Goal: Check status: Check status

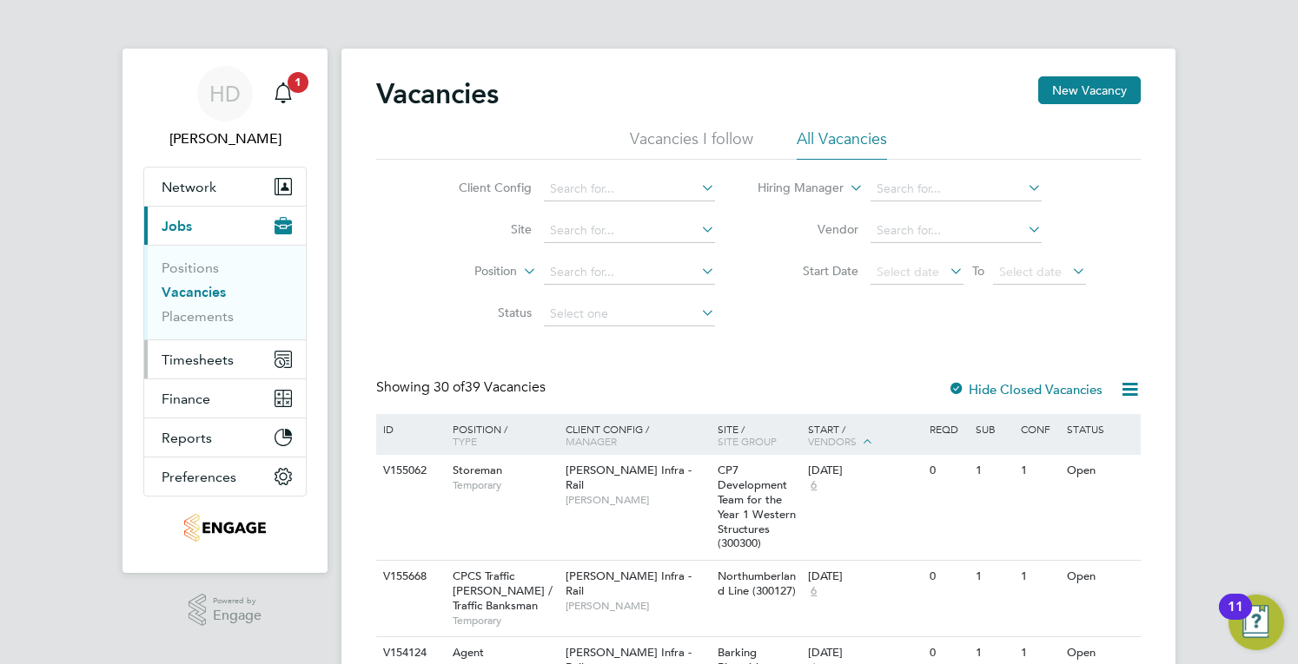
click at [229, 369] on button "Timesheets" at bounding box center [225, 359] width 162 height 38
click at [220, 362] on span "Timesheets" at bounding box center [198, 360] width 72 height 17
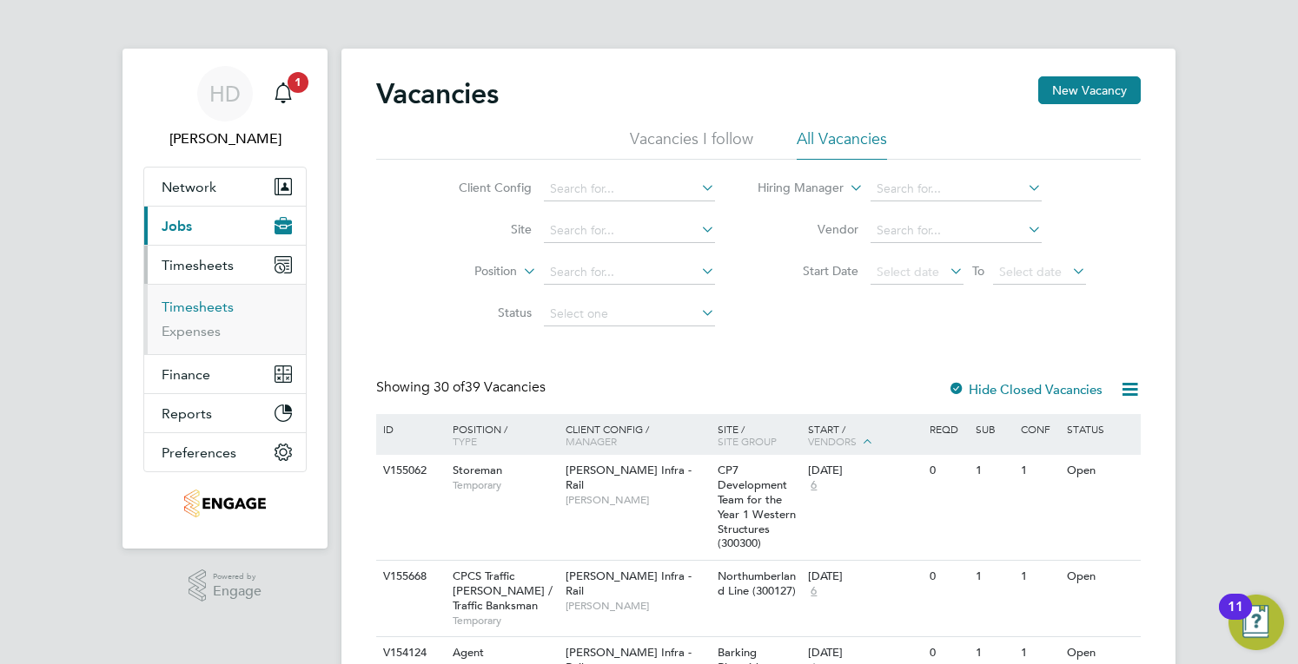
click at [194, 312] on link "Timesheets" at bounding box center [198, 307] width 72 height 17
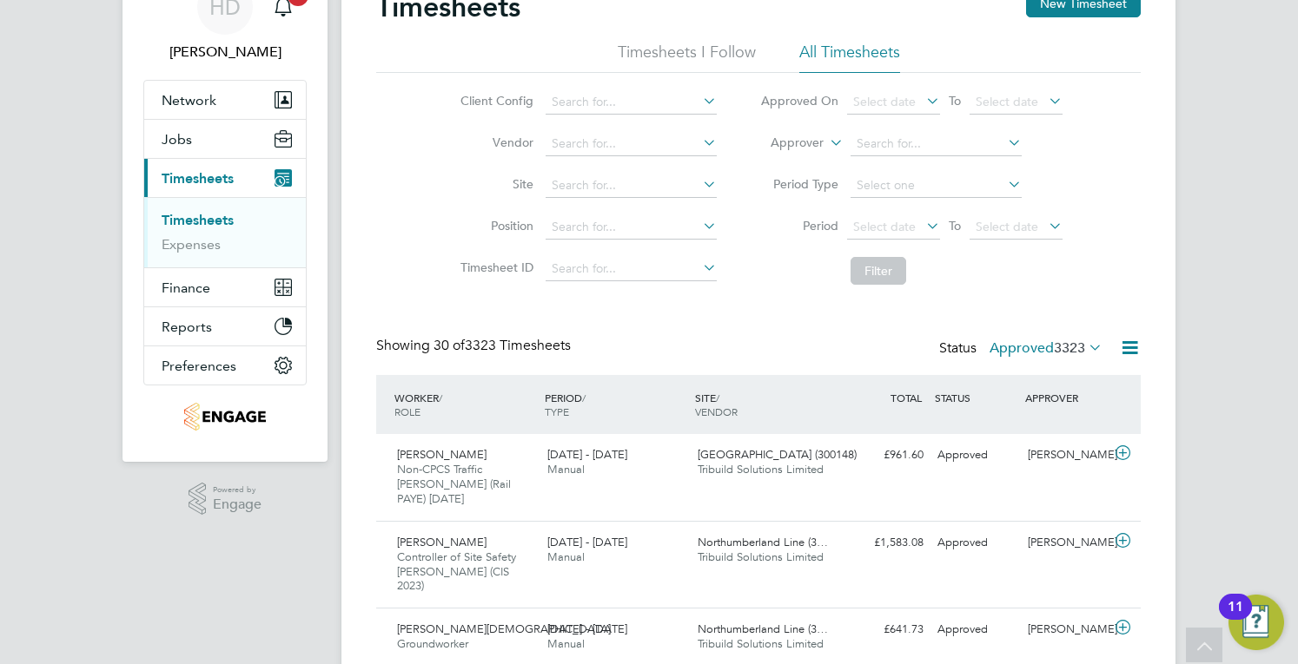
click at [1065, 349] on span "3323" at bounding box center [1069, 348] width 31 height 17
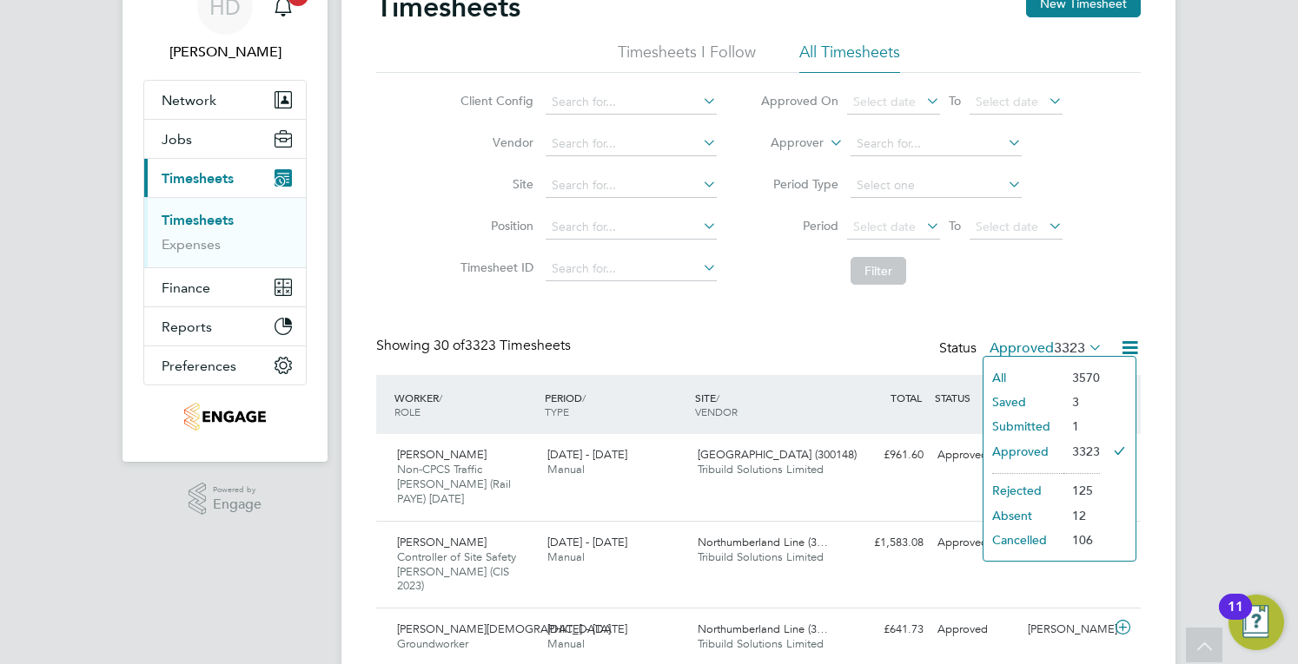
click at [1041, 402] on li "Saved" at bounding box center [1023, 402] width 80 height 24
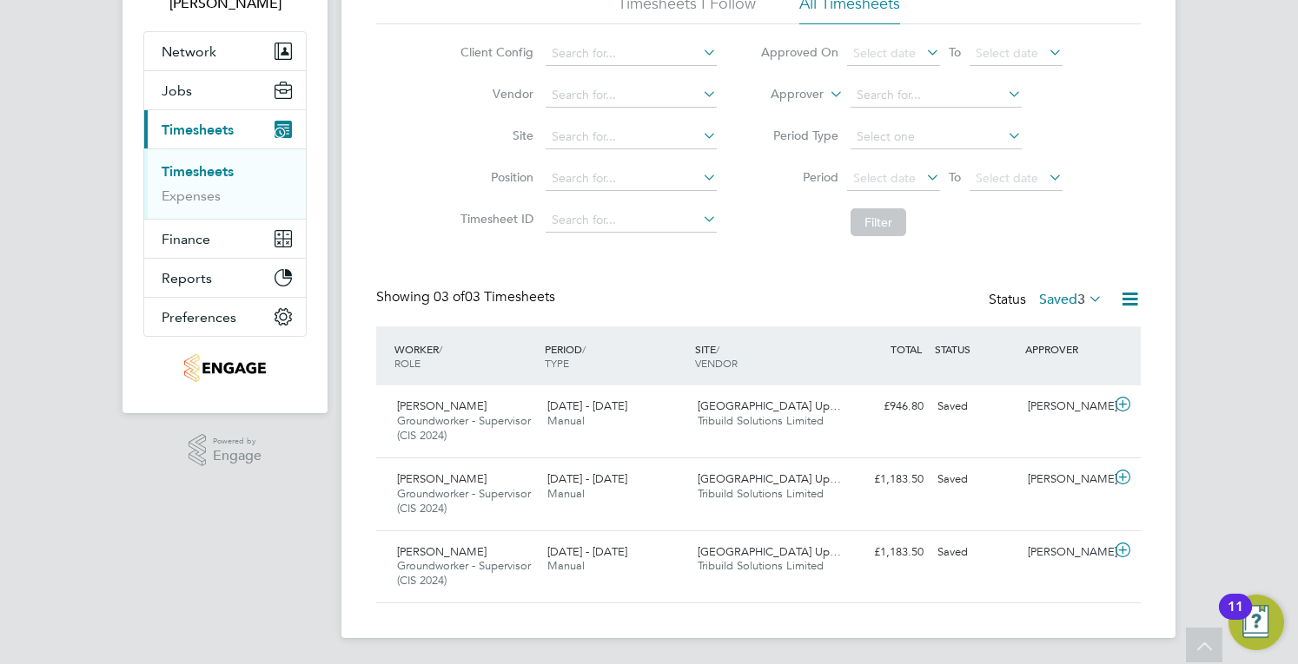
click at [1068, 305] on label "Saved 3" at bounding box center [1070, 299] width 63 height 17
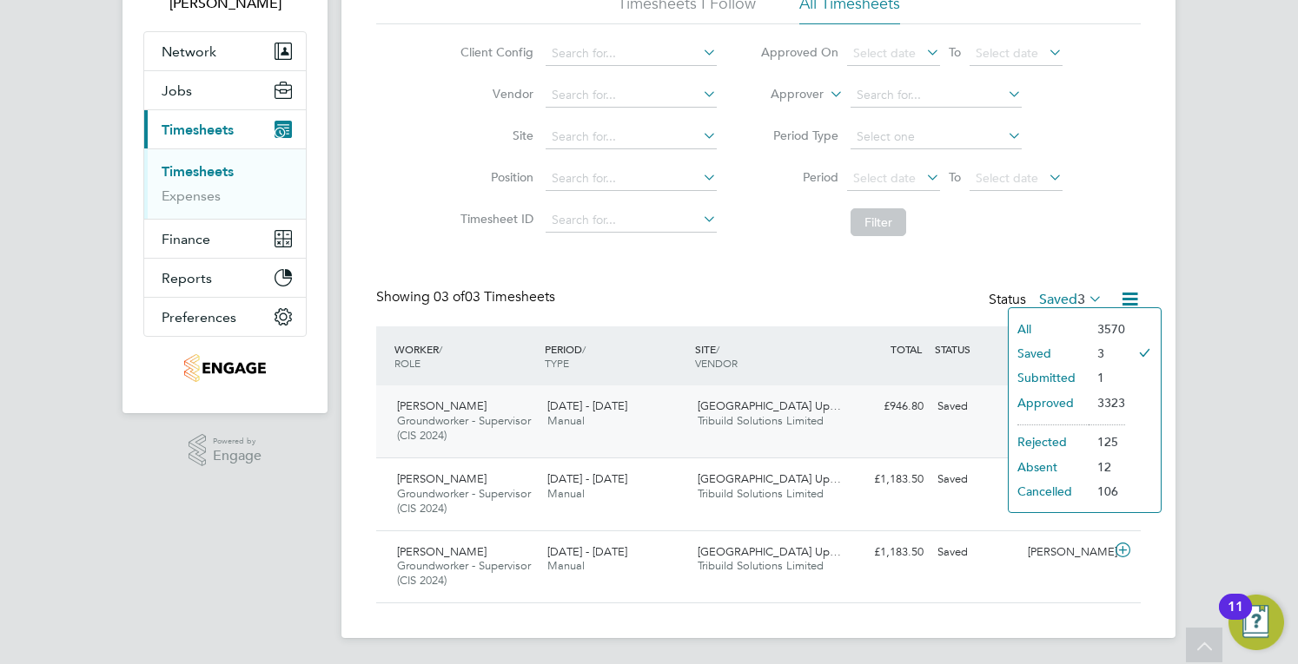
drag, startPoint x: 1021, startPoint y: 406, endPoint x: 773, endPoint y: 446, distance: 250.6
click at [763, 456] on div "Timesheets New Timesheet Timesheets I Follow All Timesheets Client Config Vendo…" at bounding box center [758, 275] width 834 height 725
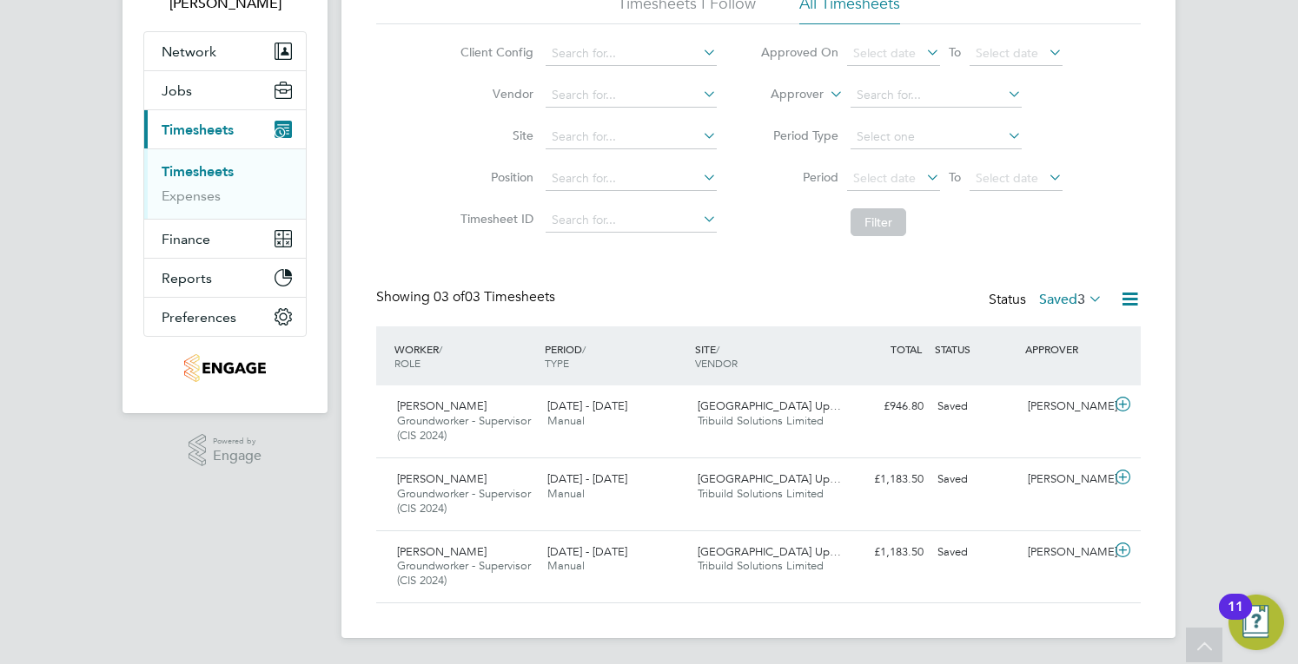
click at [1077, 301] on span "3" at bounding box center [1081, 299] width 8 height 17
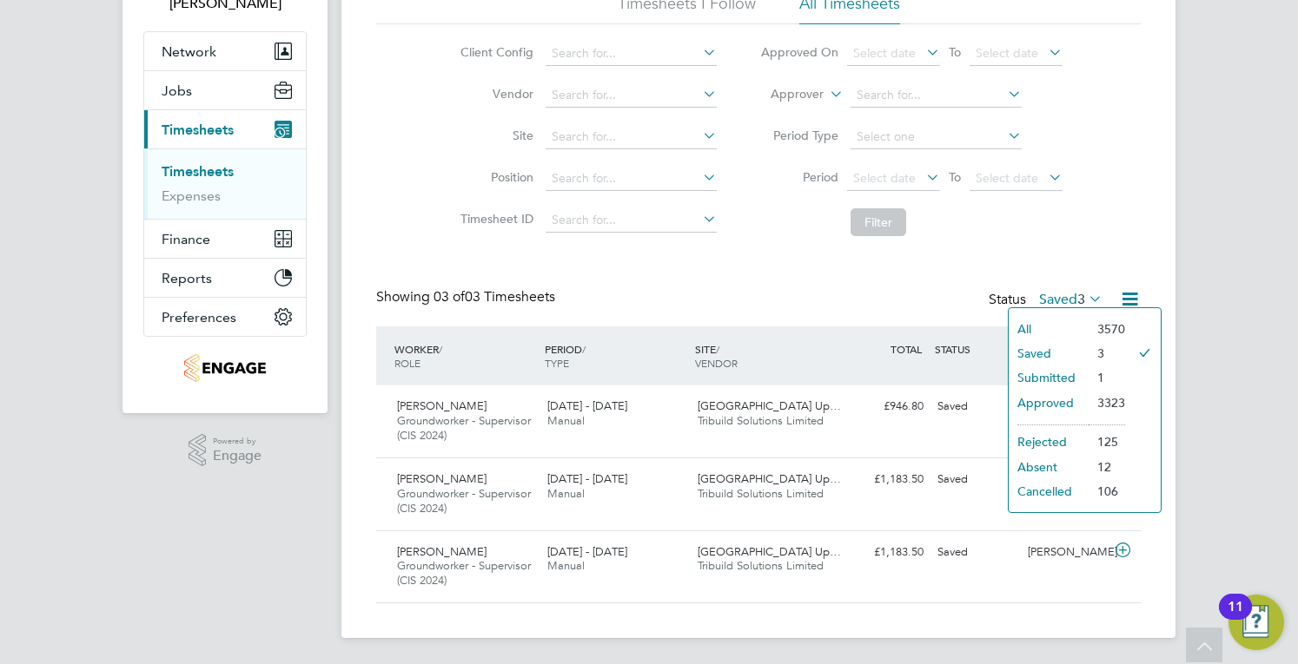
click at [1042, 373] on li "Submitted" at bounding box center [1048, 378] width 80 height 24
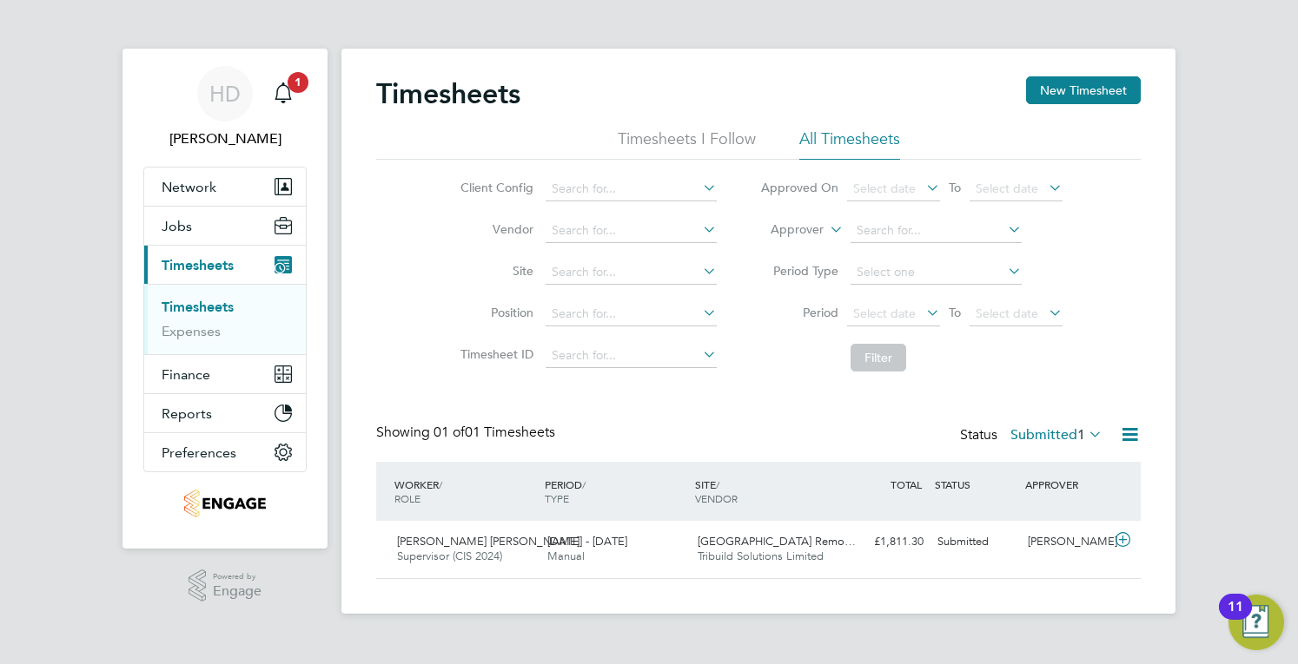
click at [1041, 420] on div "Timesheets New Timesheet Timesheets I Follow All Timesheets Client Config Vendo…" at bounding box center [758, 327] width 764 height 503
click at [1044, 427] on label "Submitted 1" at bounding box center [1056, 434] width 92 height 17
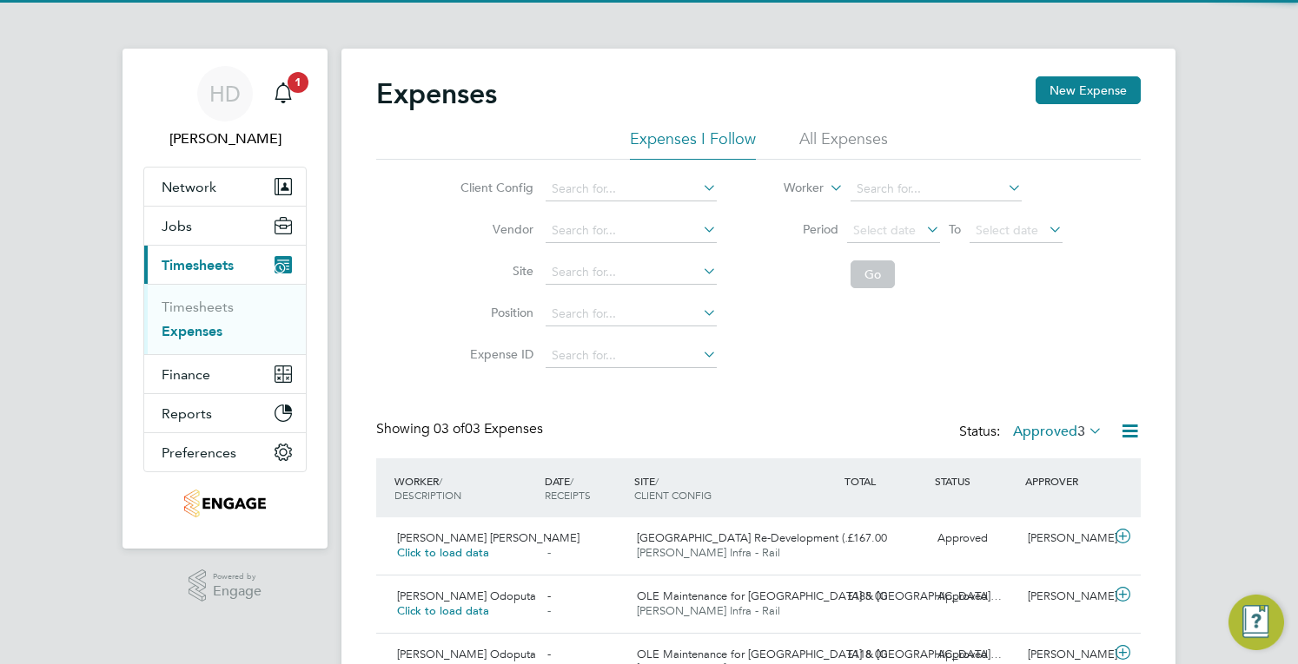
click at [844, 118] on div "Expenses New Expense" at bounding box center [758, 102] width 764 height 52
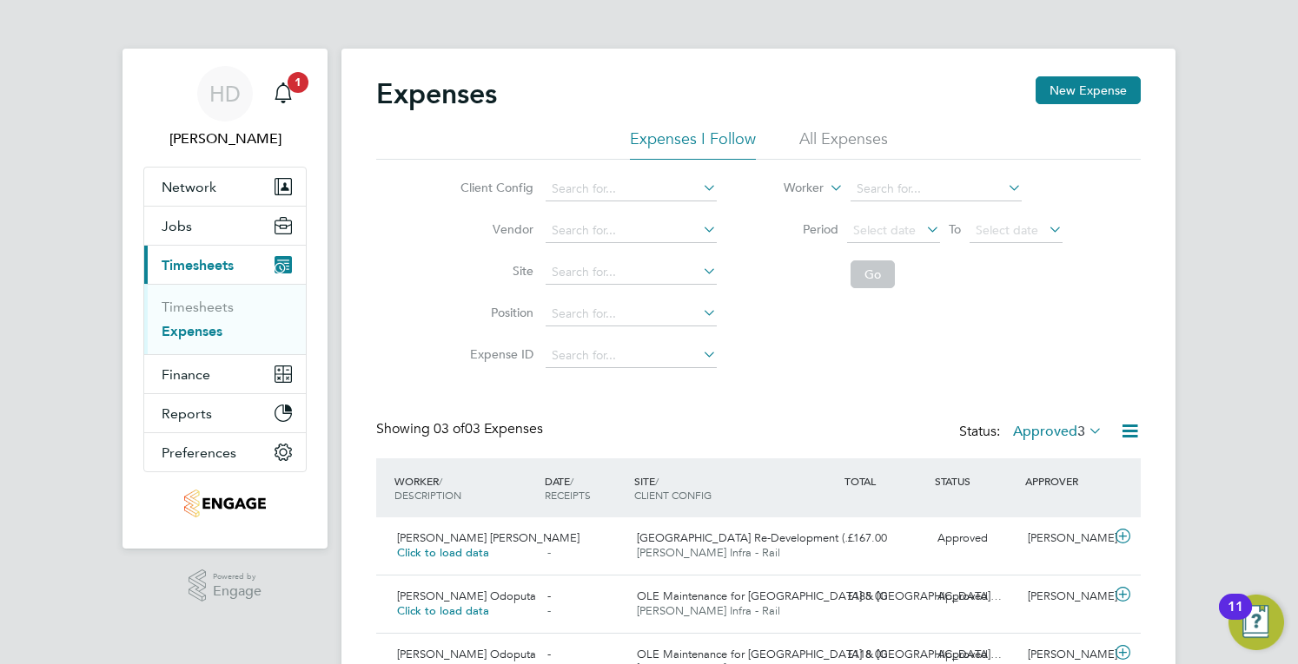
click at [830, 149] on li "All Expenses" at bounding box center [843, 144] width 89 height 31
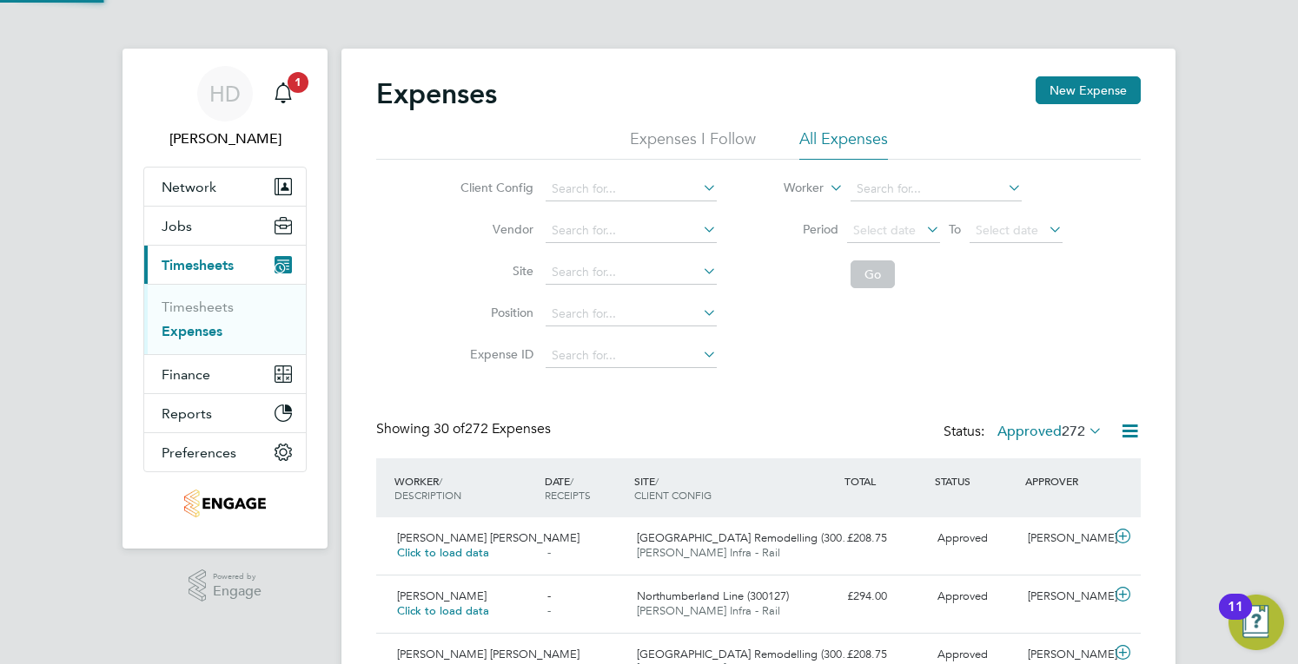
scroll to position [44, 150]
click at [1041, 428] on label "Approved 272" at bounding box center [1049, 431] width 105 height 17
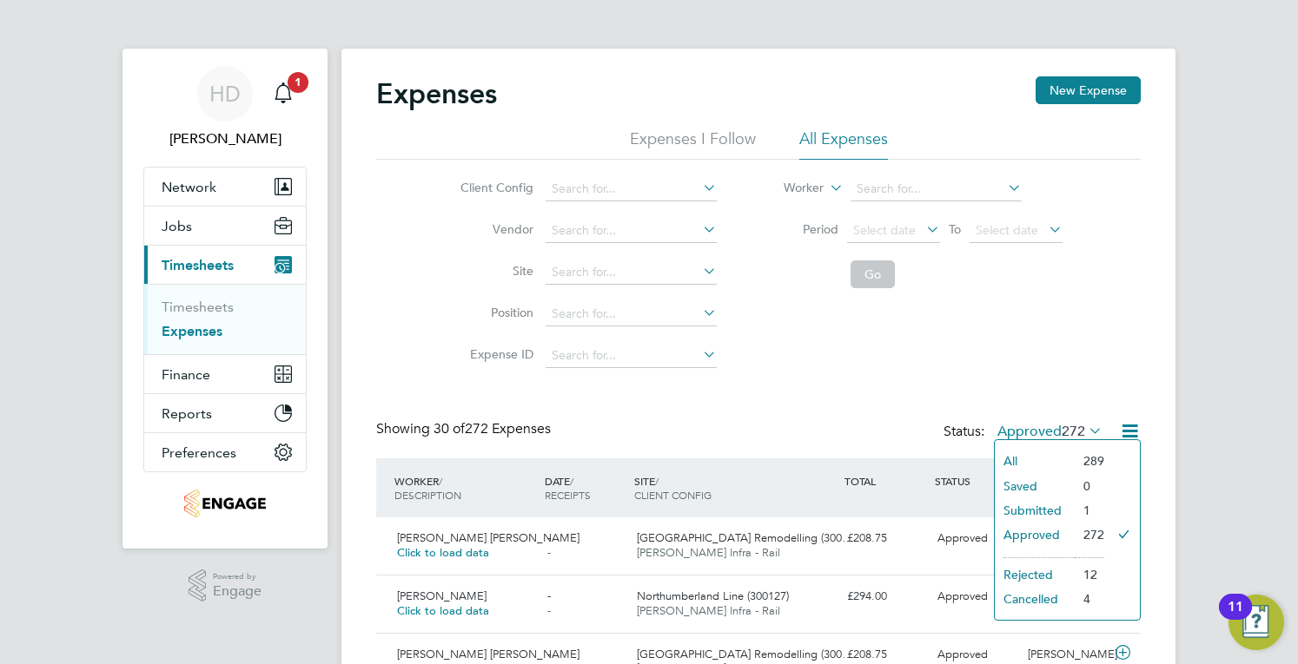
click at [1027, 499] on li "Submitted" at bounding box center [1034, 511] width 80 height 24
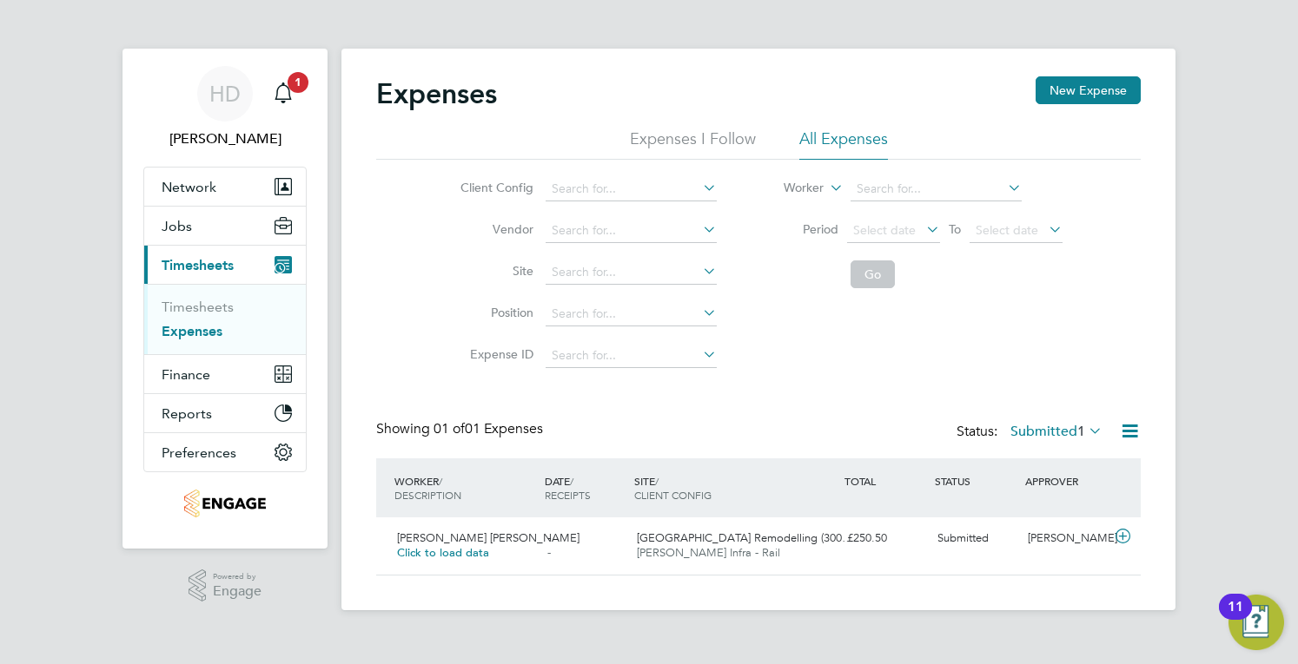
click at [1027, 426] on label "Submitted 1" at bounding box center [1056, 431] width 92 height 17
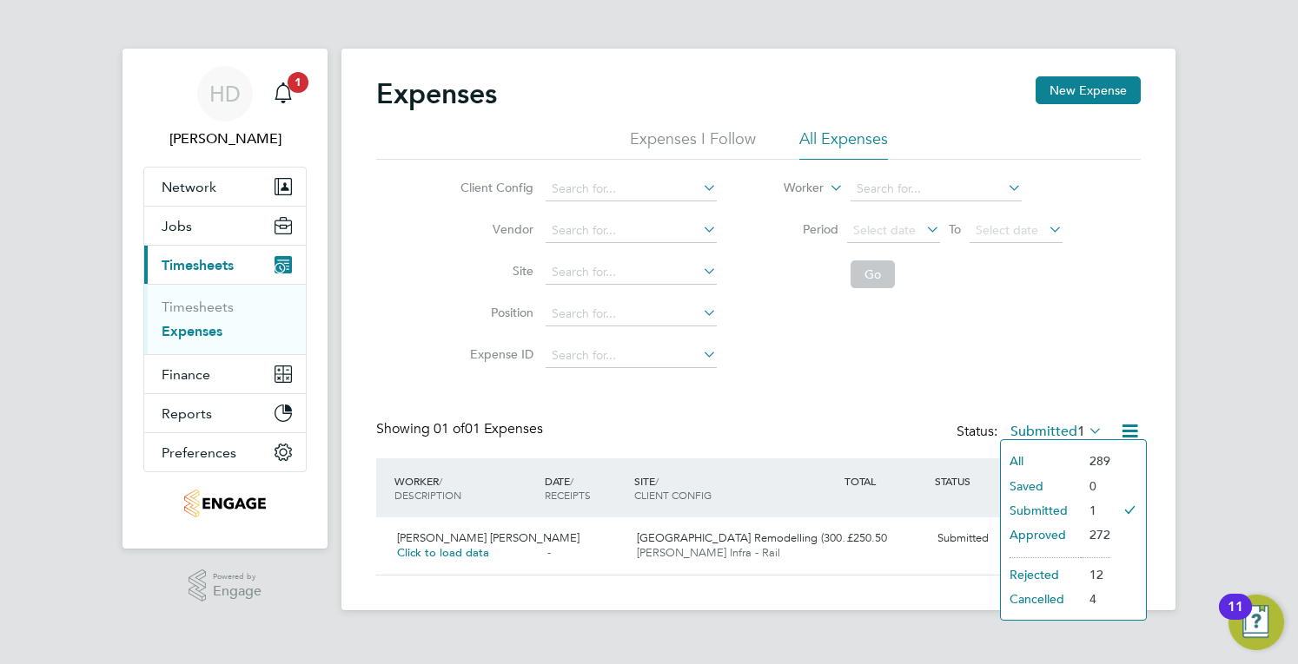
click at [1013, 546] on li "Approved" at bounding box center [1041, 535] width 80 height 24
